Goal: Information Seeking & Learning: Stay updated

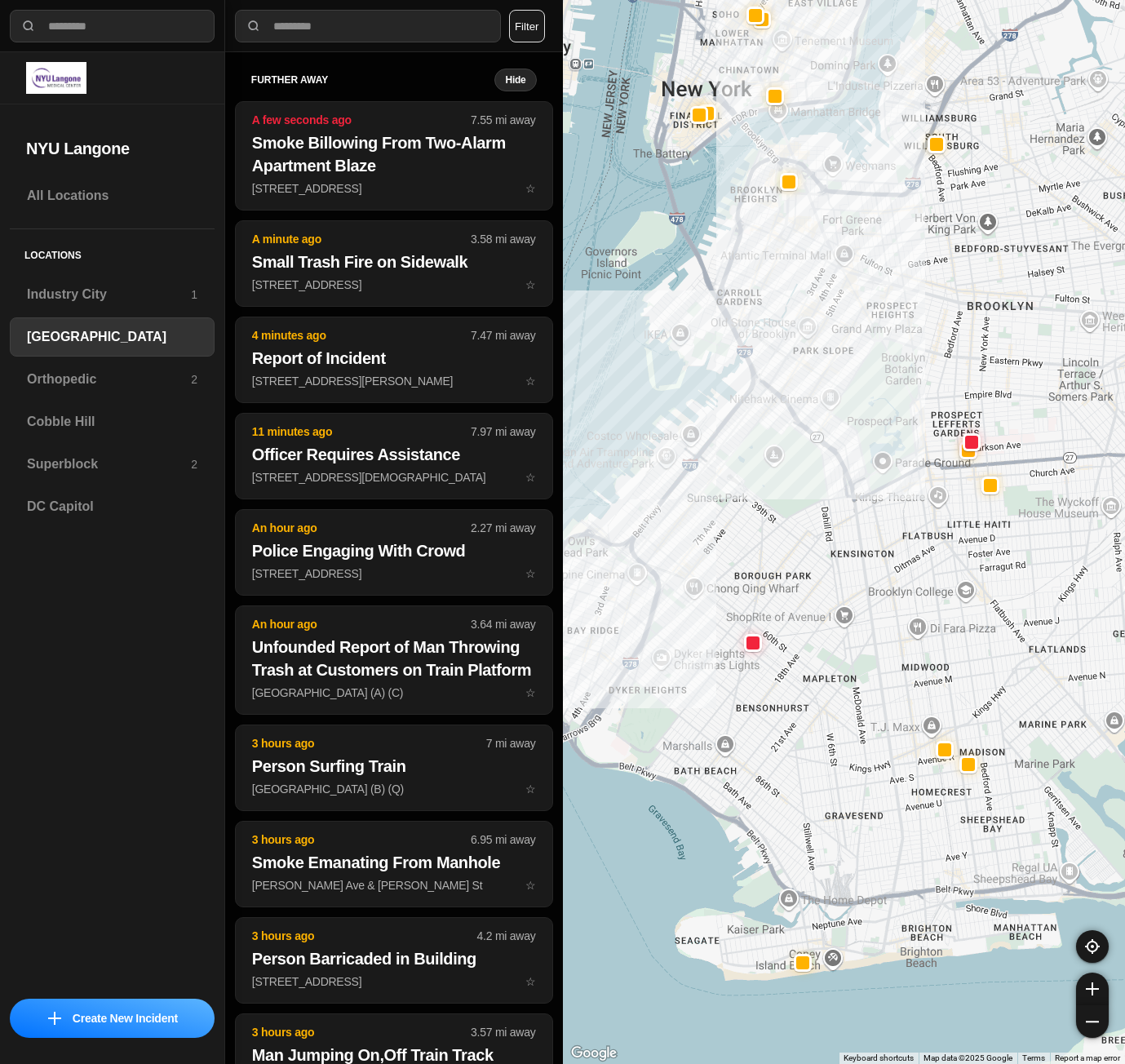
select select "*"
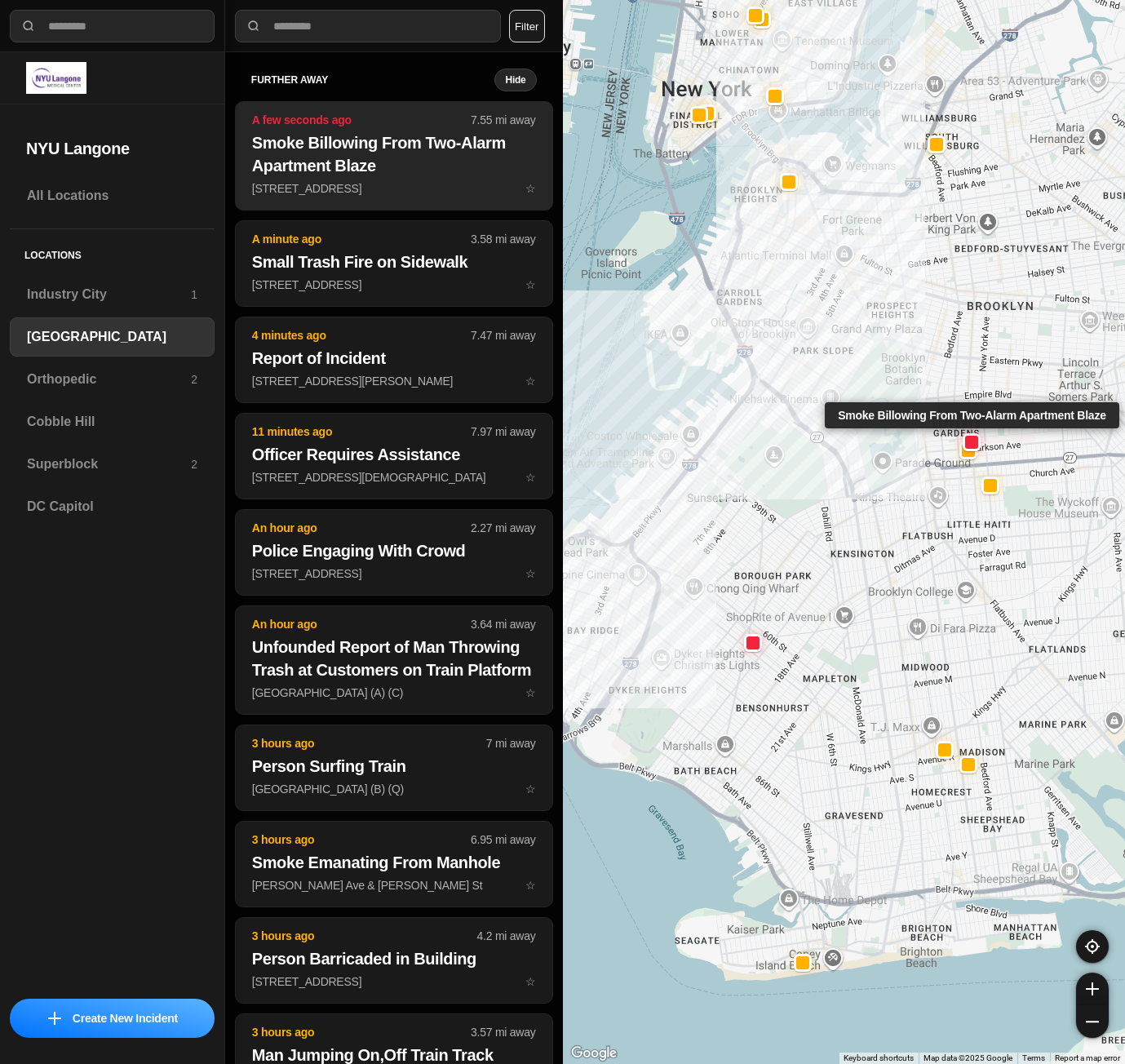
click at [371, 168] on h2 "Smoke Billowing From Two-Alarm Apartment Blaze" at bounding box center [394, 154] width 284 height 45
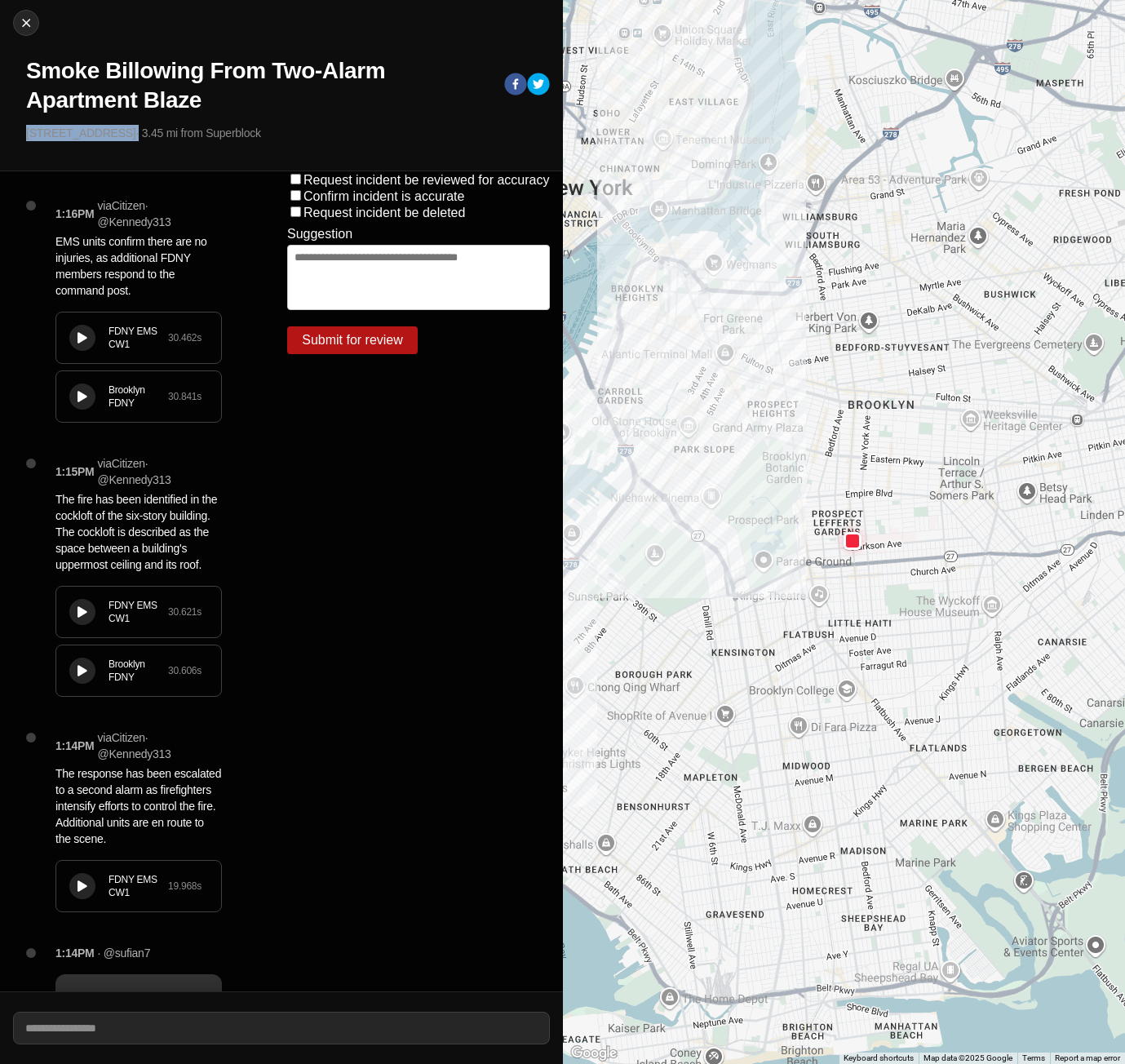
drag, startPoint x: 25, startPoint y: 133, endPoint x: 116, endPoint y: 130, distance: 91.0
click at [116, 130] on div "Close Smoke Billowing From Two-Alarm Apartment Blaze [STREET_ADDRESS] · 3.45 mi…" at bounding box center [281, 85] width 563 height 172
copy p "[STREET_ADDRESS]"
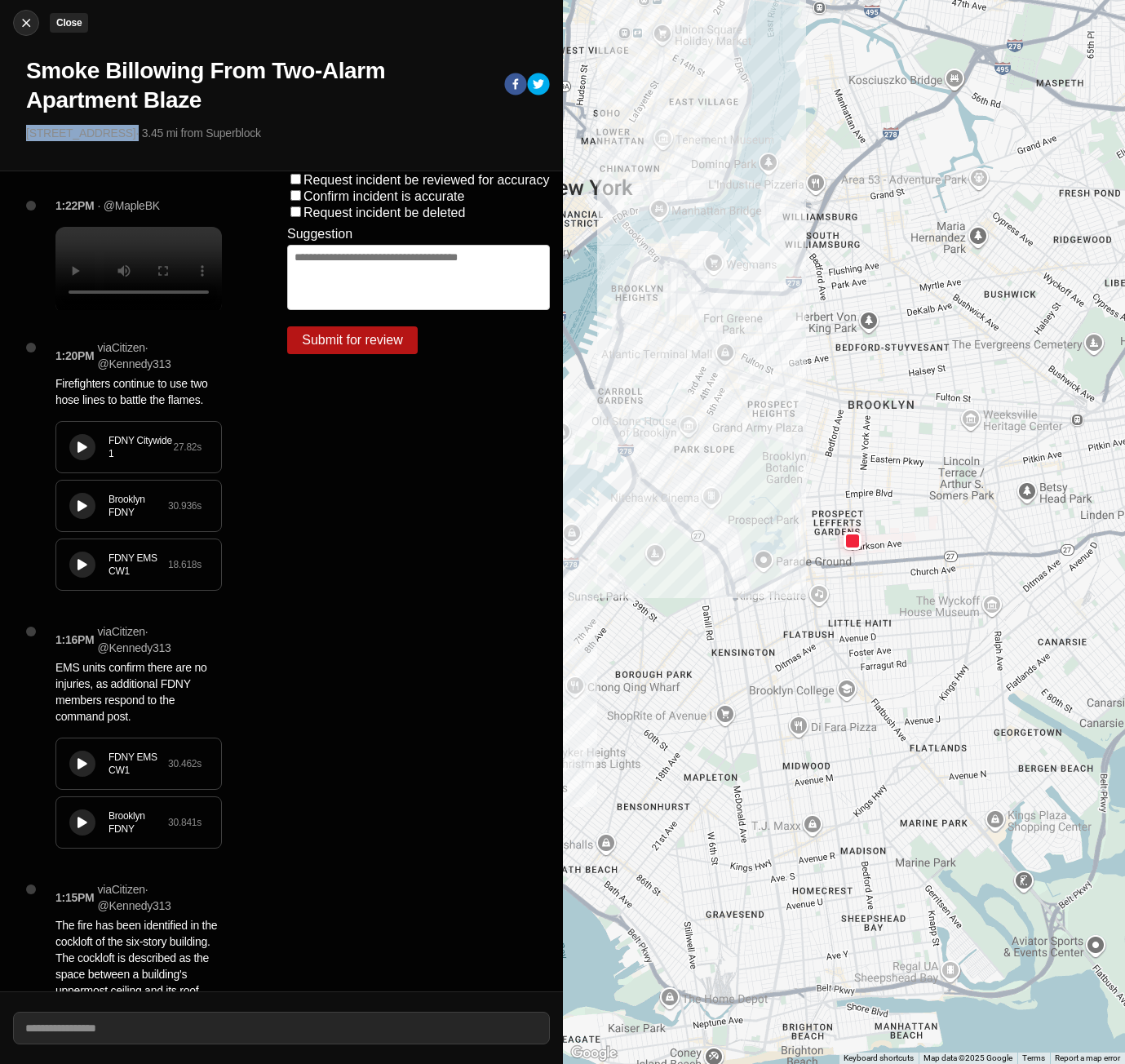
click at [34, 25] on img at bounding box center [26, 23] width 16 height 16
select select "*"
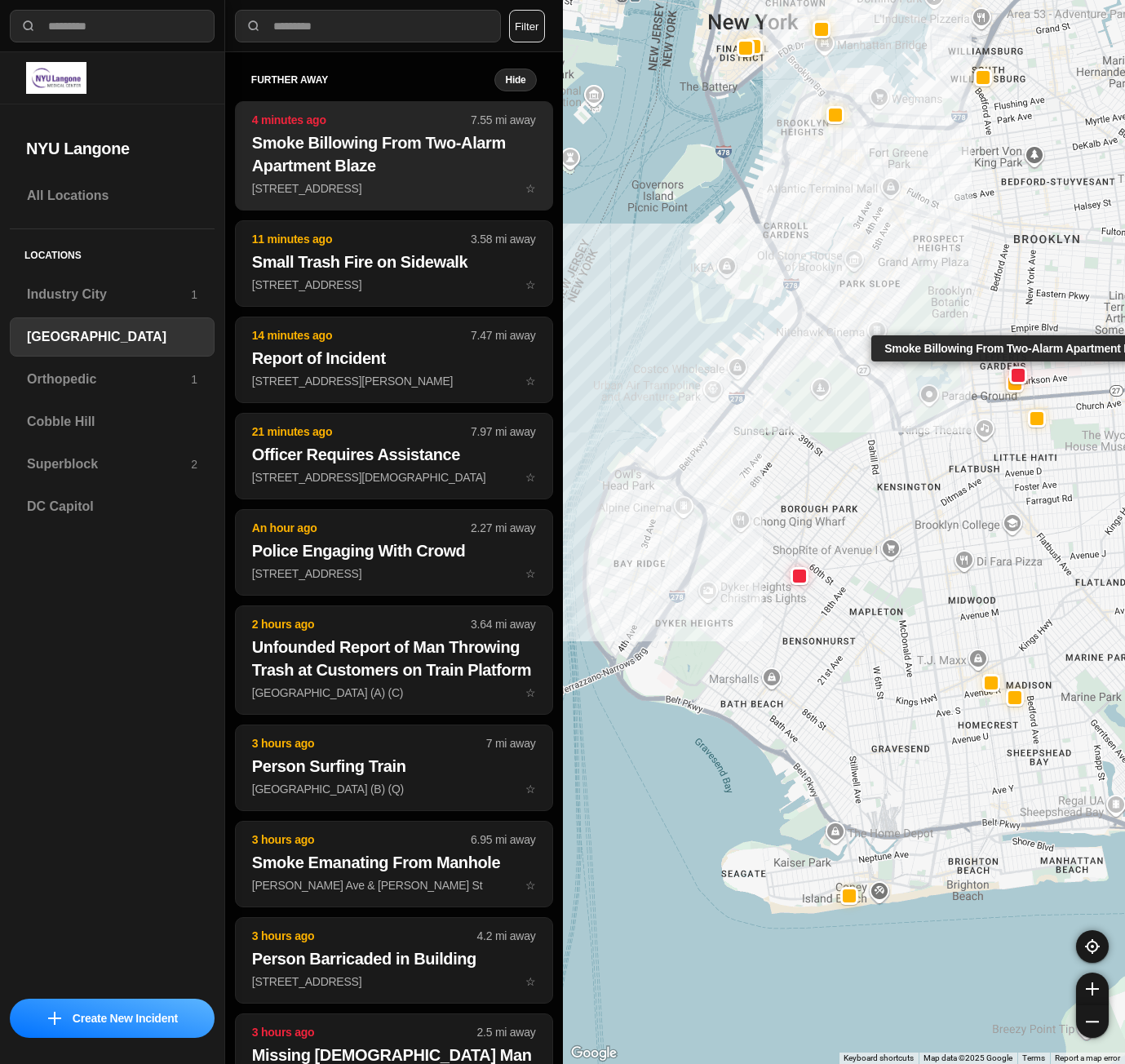
click at [415, 166] on h2 "Smoke Billowing From Two-Alarm Apartment Blaze" at bounding box center [394, 154] width 284 height 45
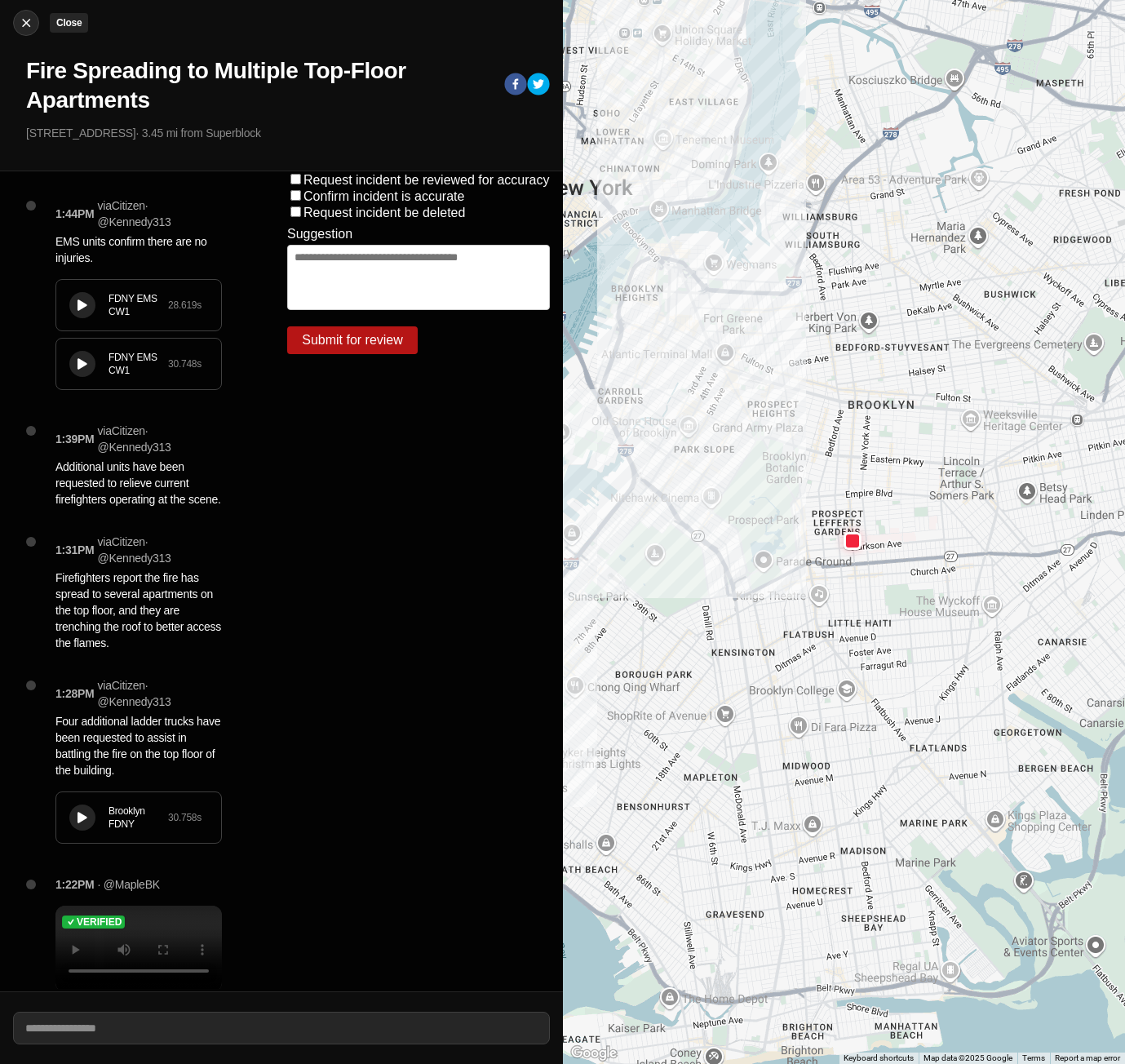
click at [19, 20] on img at bounding box center [26, 23] width 16 height 16
select select "*"
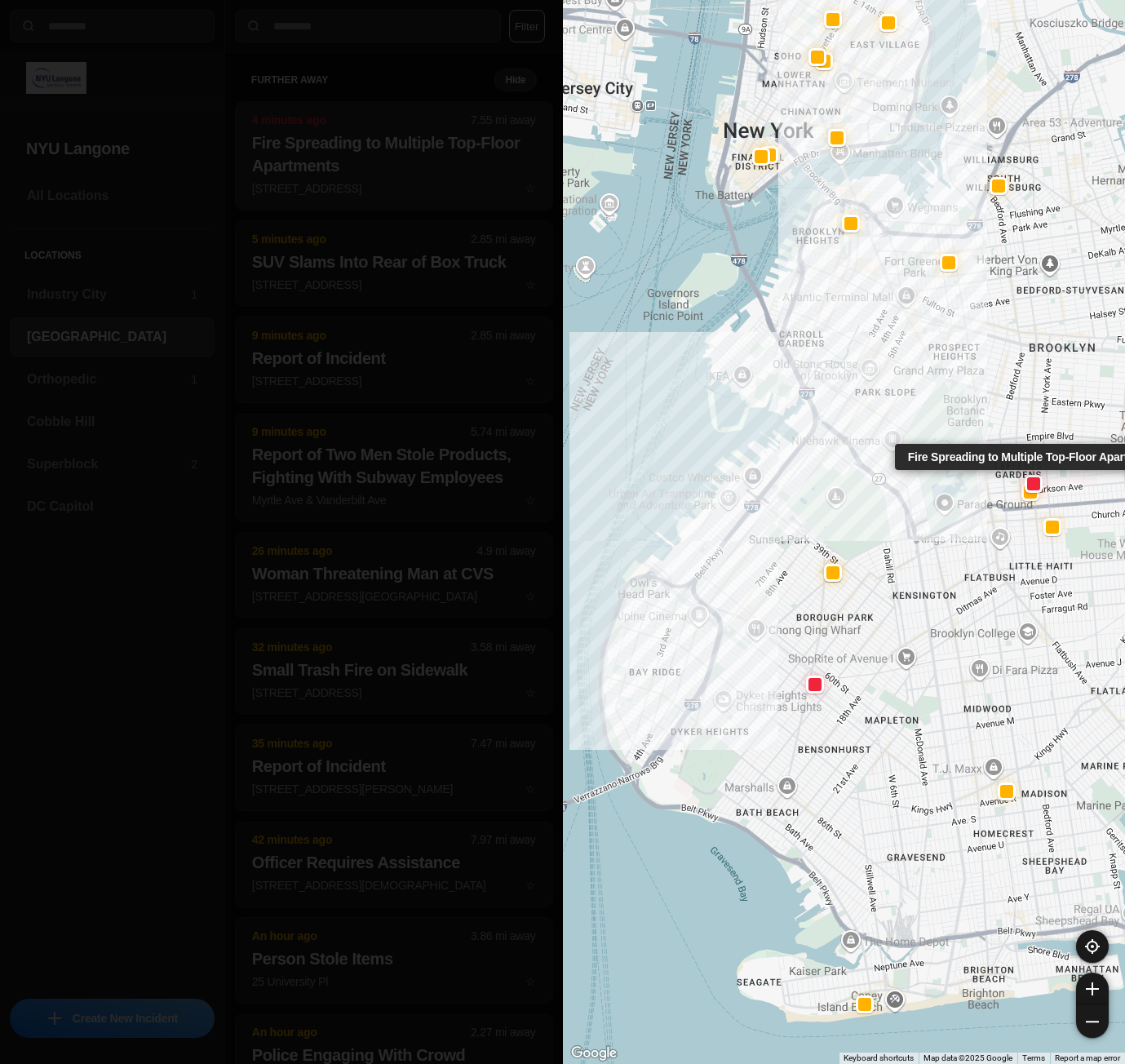
click at [408, 177] on button "4 minutes ago 7.55 mi away Fire Spreading to Multiple Top-Floor Apartments [STR…" at bounding box center [394, 155] width 318 height 109
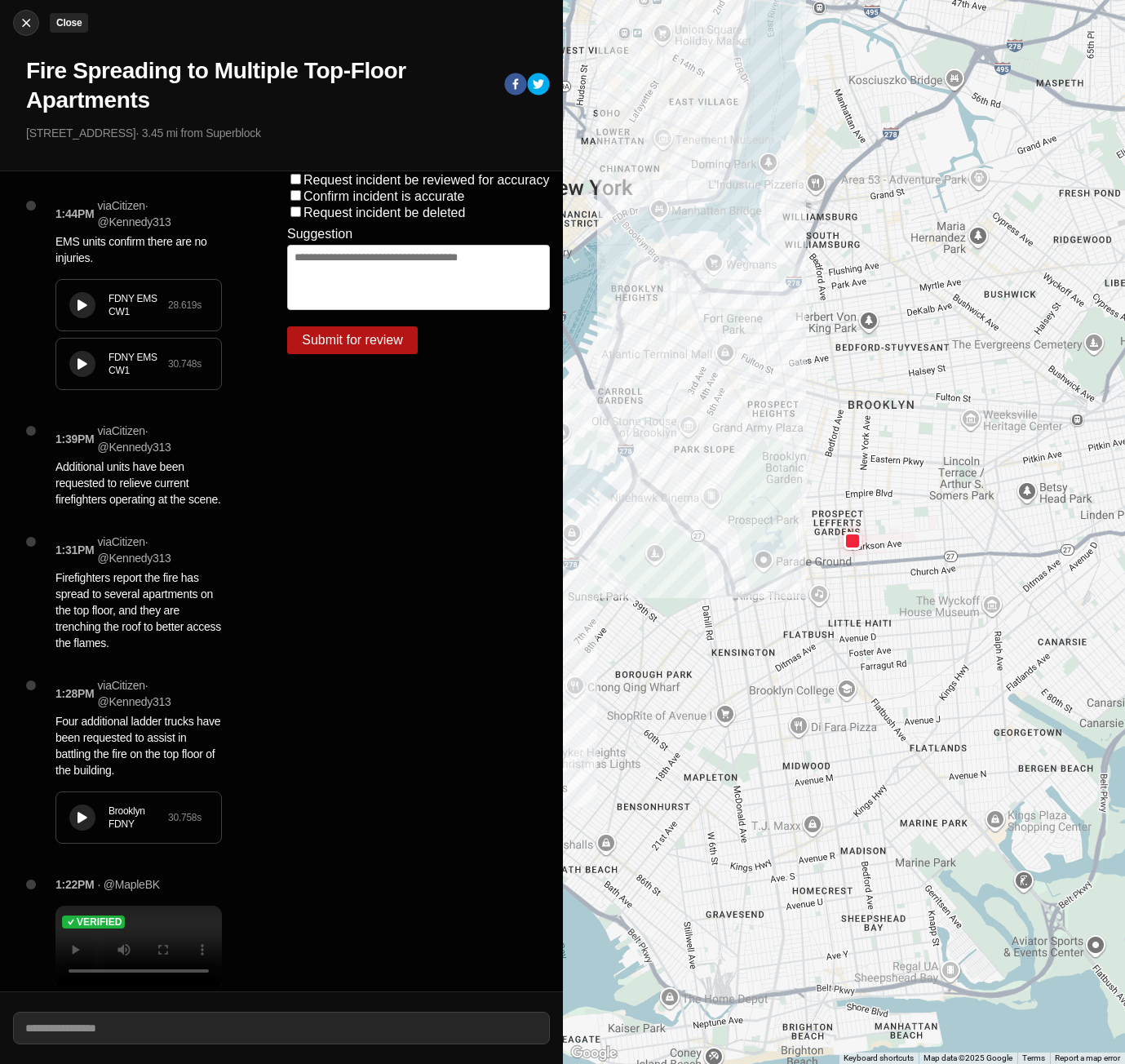
click at [25, 25] on img at bounding box center [26, 23] width 16 height 16
select select "*"
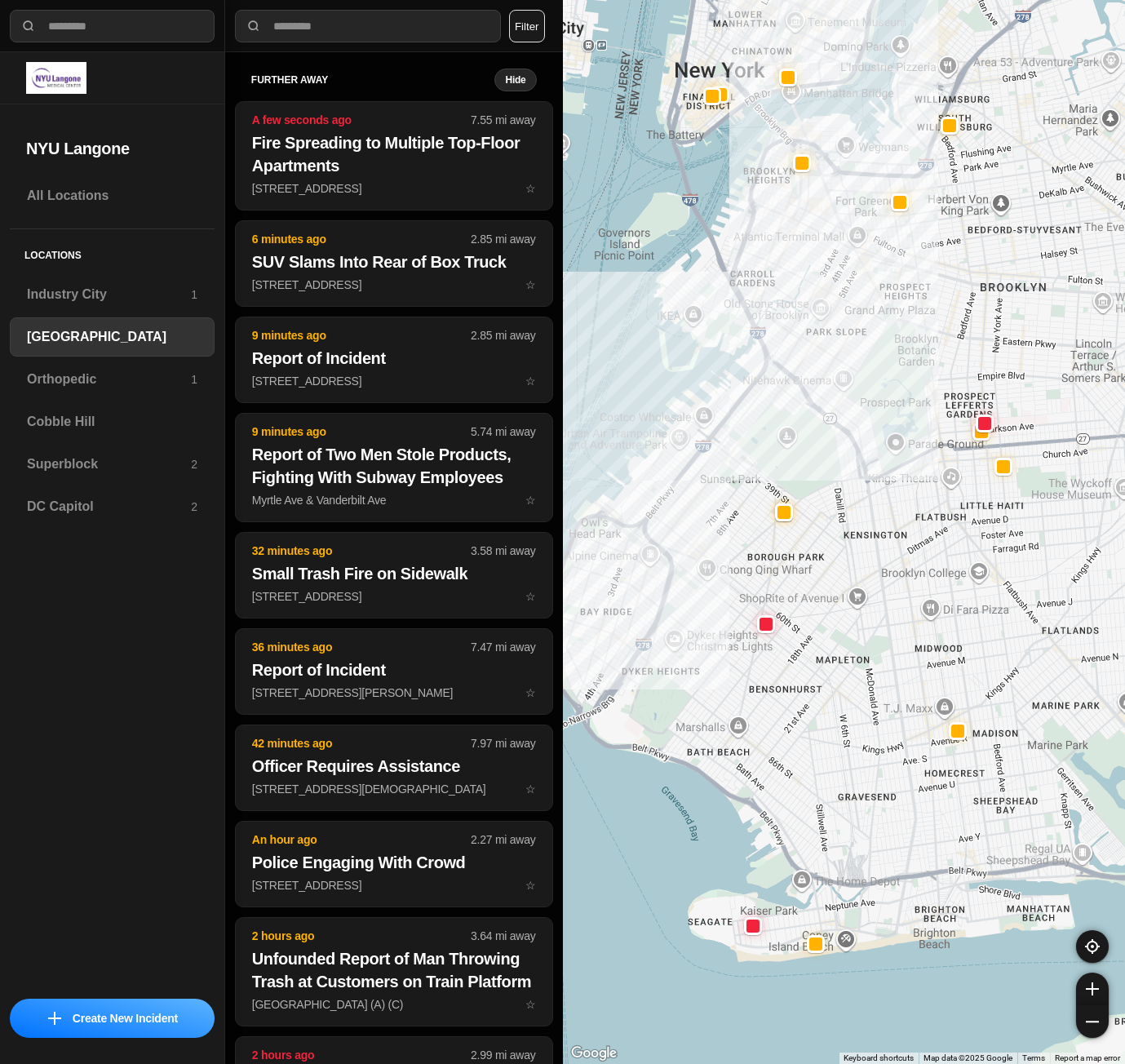
drag, startPoint x: 797, startPoint y: 491, endPoint x: 727, endPoint y: 507, distance: 71.8
click at [727, 507] on div at bounding box center [844, 532] width 563 height 1064
